Goal: Task Accomplishment & Management: Complete application form

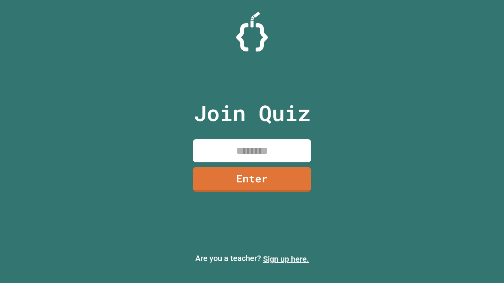
click at [286, 259] on link "Sign up here." at bounding box center [286, 259] width 46 height 9
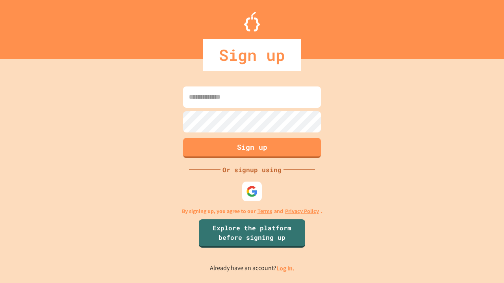
click at [286, 269] on link "Log in." at bounding box center [285, 269] width 18 height 8
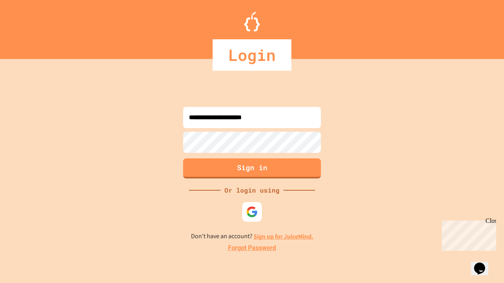
type input "**********"
